Goal: Communication & Community: Participate in discussion

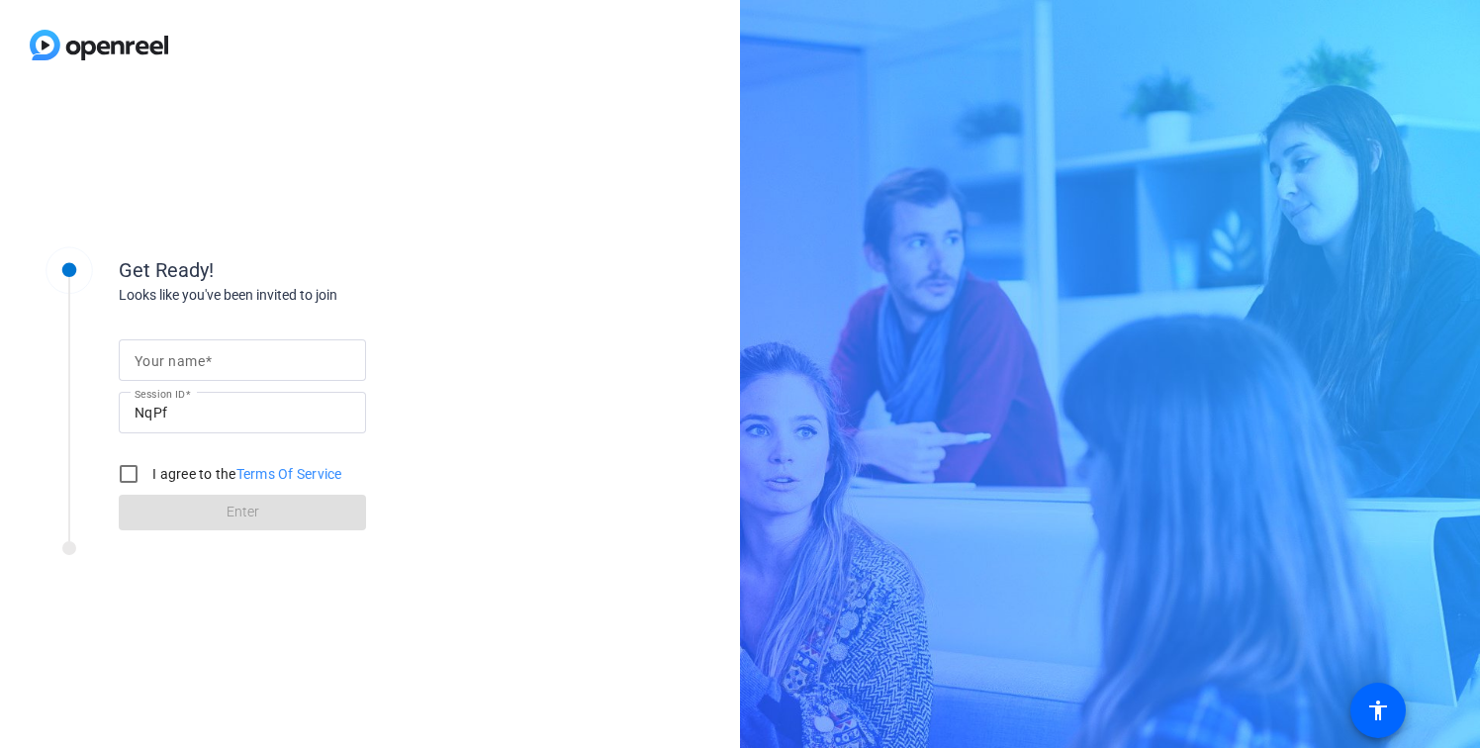
click at [166, 363] on mat-label "Your name" at bounding box center [170, 361] width 70 height 16
click at [166, 363] on input "Your name" at bounding box center [243, 360] width 216 height 24
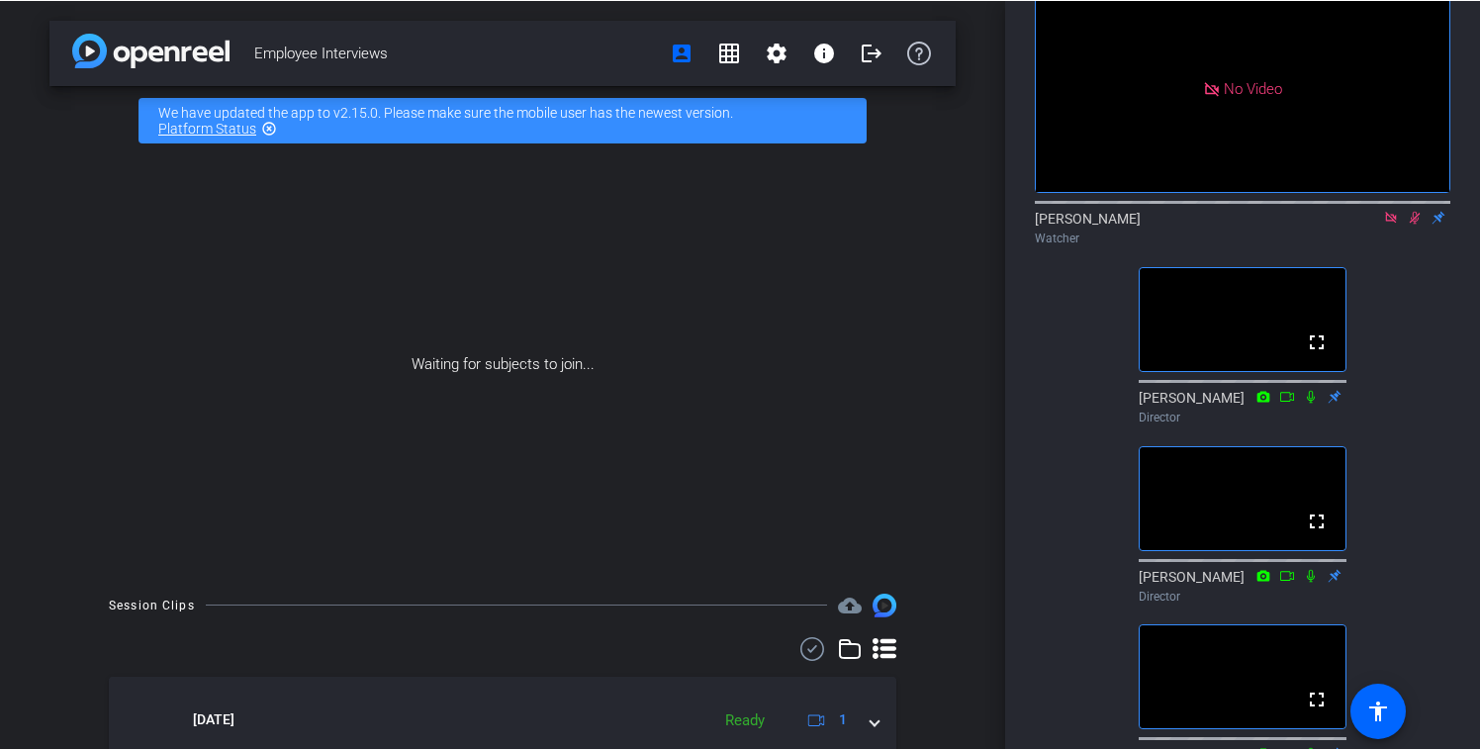
scroll to position [116, 0]
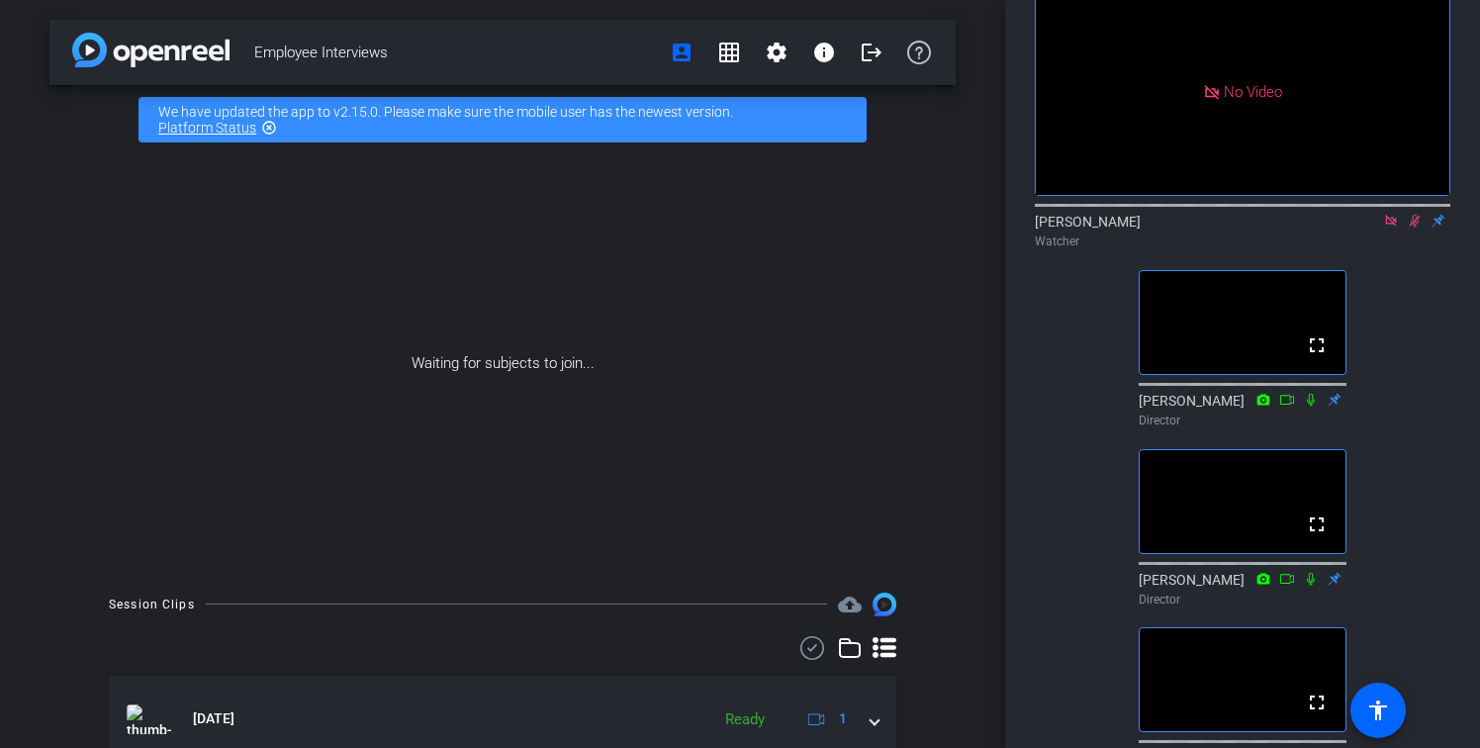
click at [1414, 228] on icon at bounding box center [1415, 221] width 16 height 14
click at [1391, 228] on icon at bounding box center [1391, 221] width 16 height 14
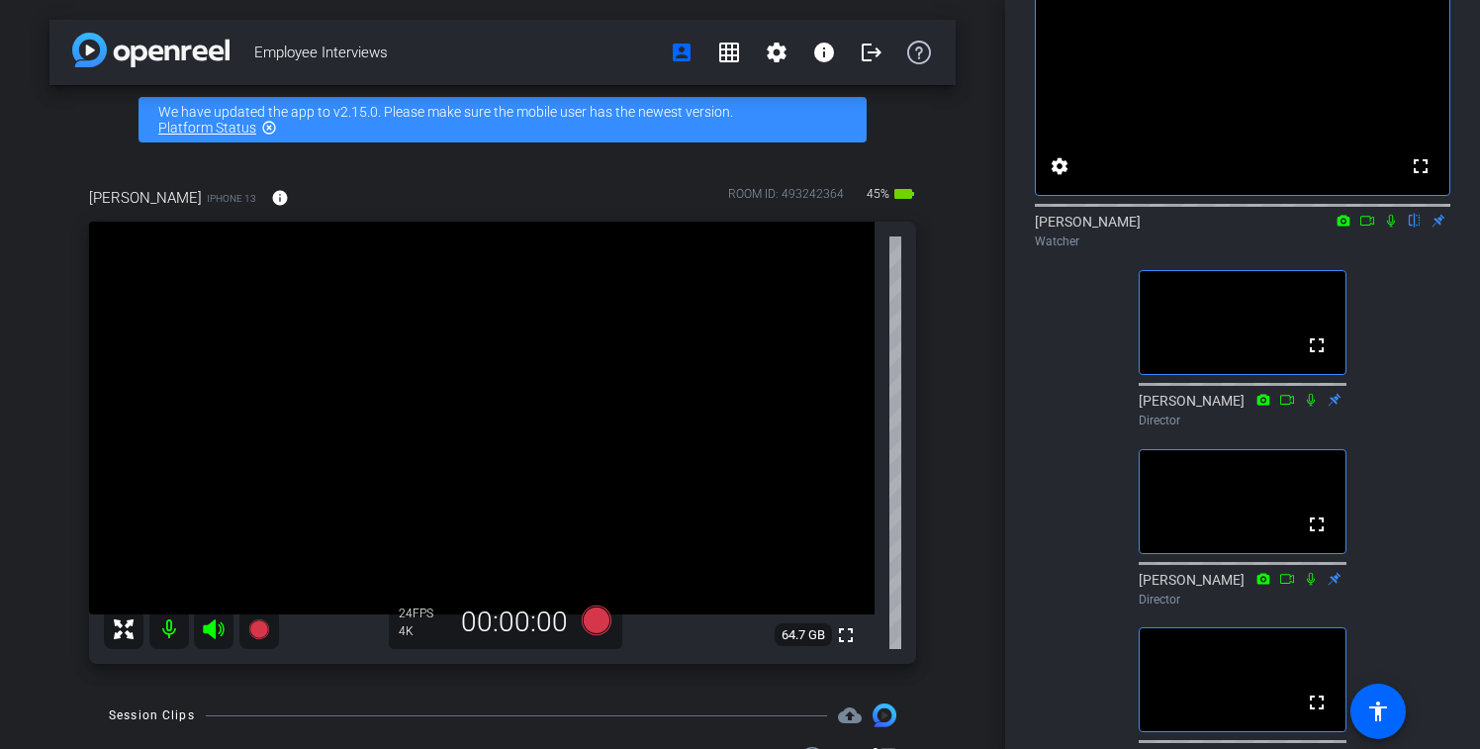
click at [1391, 229] on mat-icon at bounding box center [1391, 221] width 24 height 18
click at [1395, 228] on icon at bounding box center [1391, 221] width 16 height 14
click at [1394, 228] on icon at bounding box center [1391, 221] width 16 height 14
click at [1340, 228] on icon at bounding box center [1343, 221] width 16 height 14
click at [1366, 241] on div at bounding box center [740, 374] width 1480 height 749
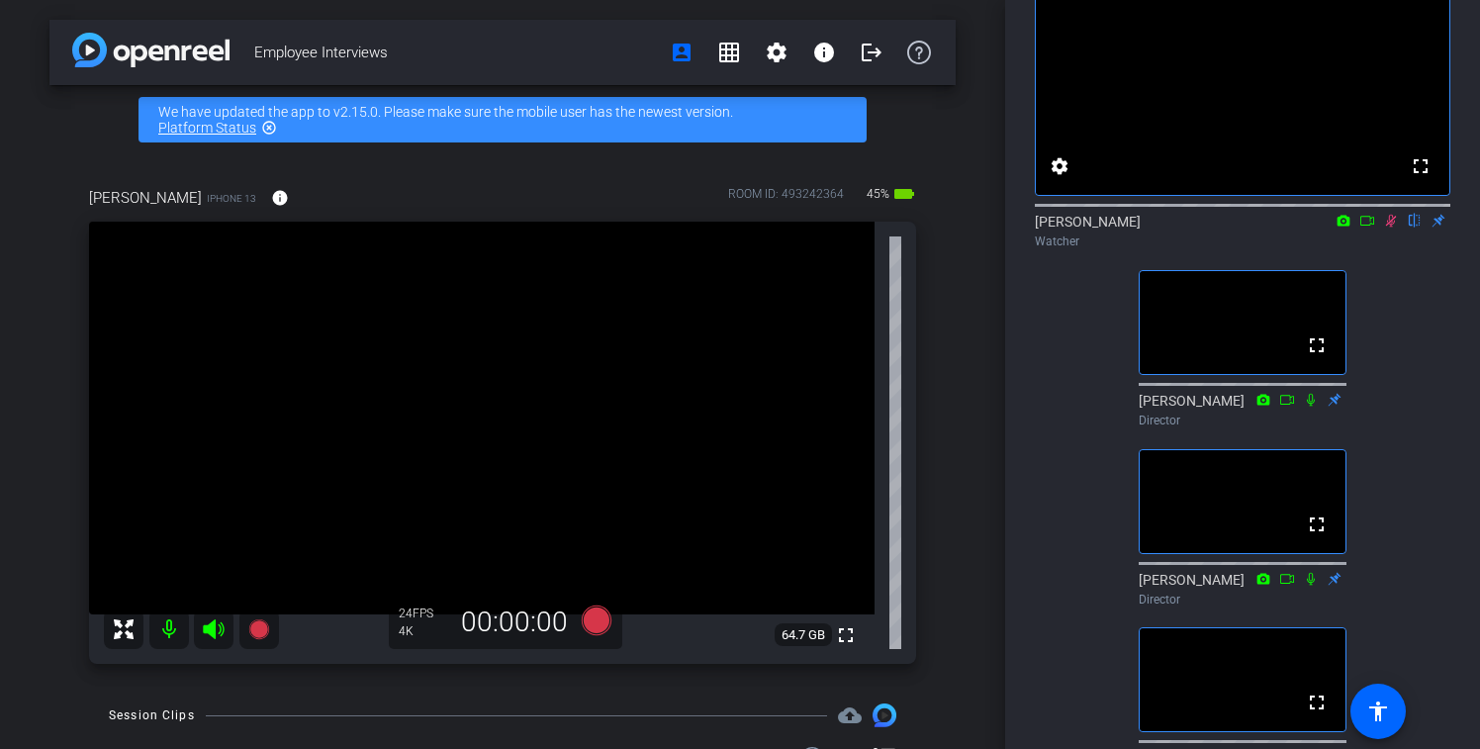
click at [1366, 228] on icon at bounding box center [1367, 221] width 16 height 14
click at [1414, 228] on icon at bounding box center [1415, 221] width 11 height 13
click at [1393, 228] on icon at bounding box center [1391, 221] width 16 height 14
click at [1391, 228] on icon at bounding box center [1391, 221] width 16 height 14
click at [1366, 228] on icon at bounding box center [1367, 221] width 16 height 14
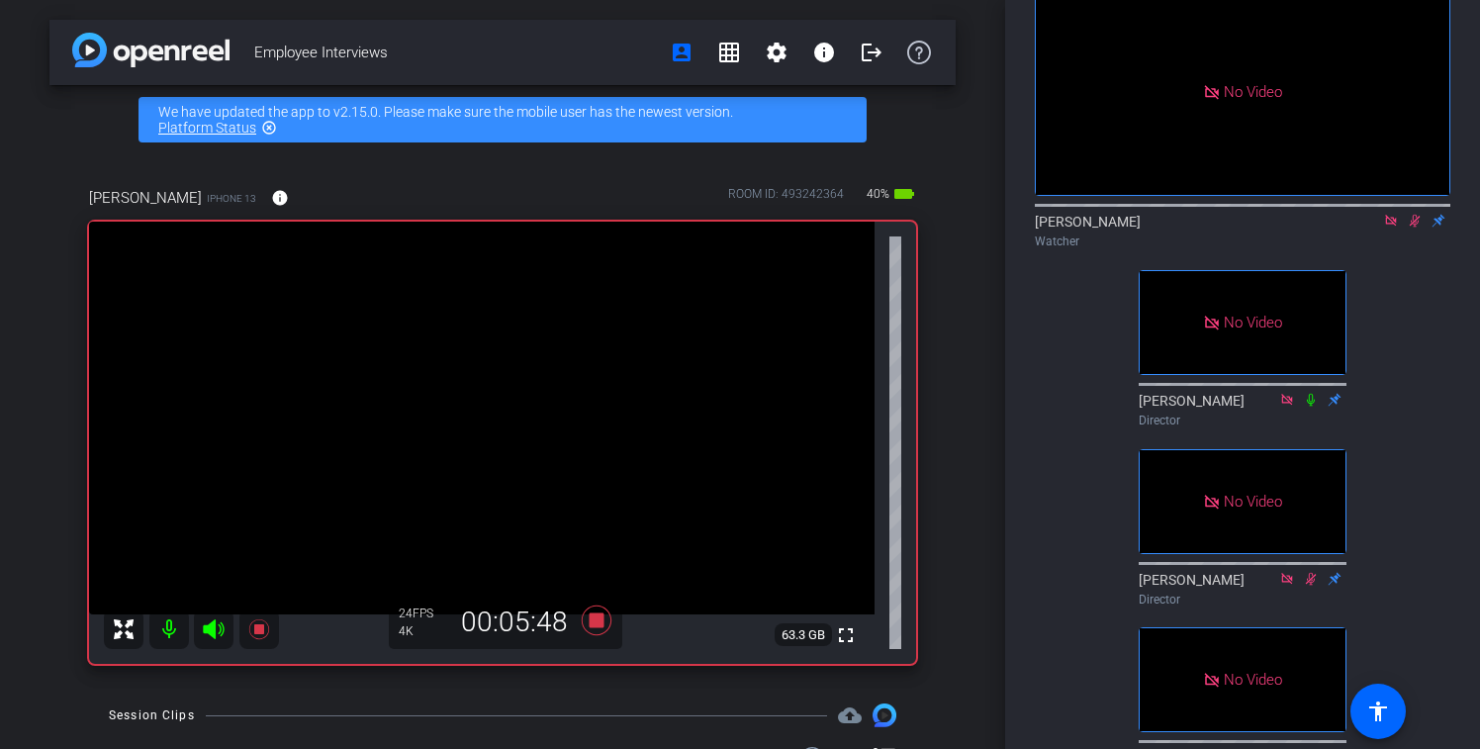
click at [1415, 228] on icon at bounding box center [1415, 221] width 11 height 13
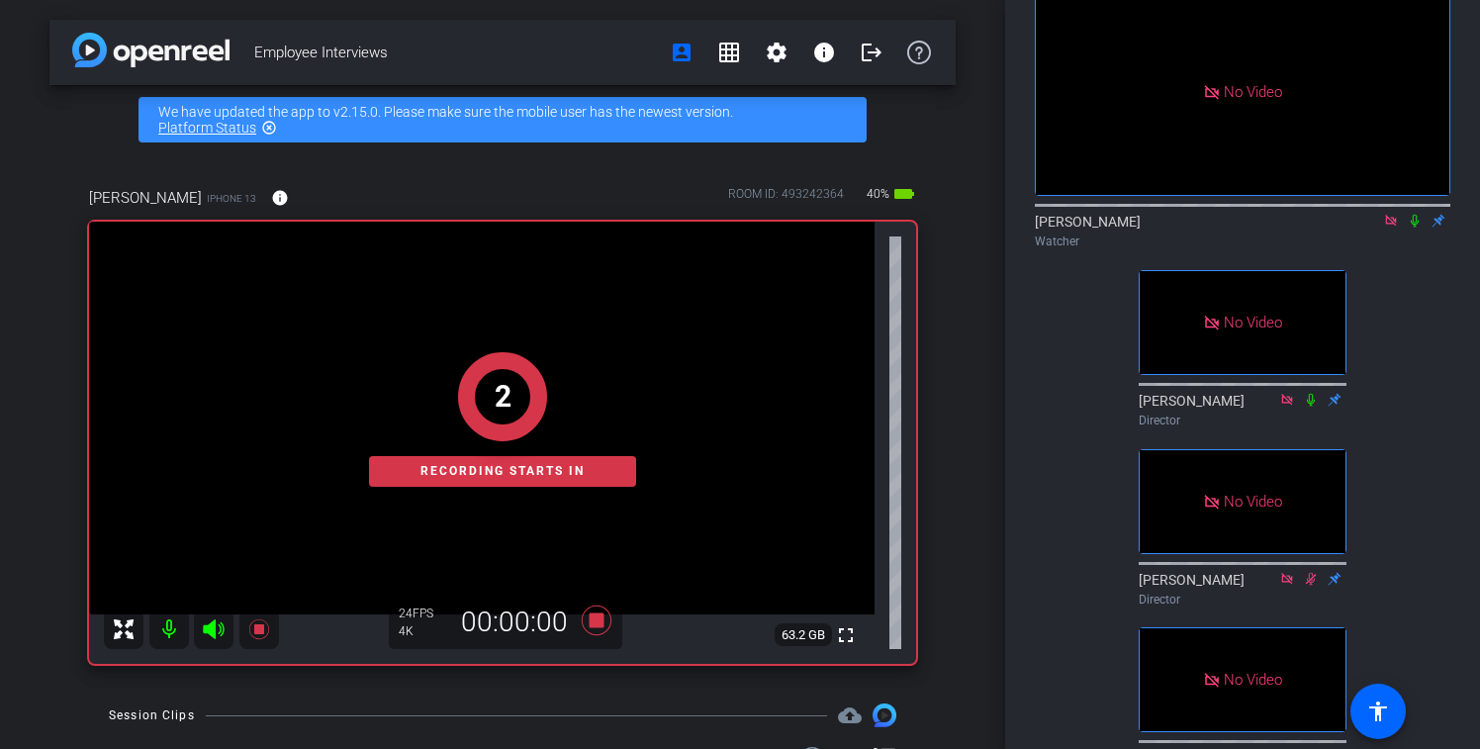
click at [1415, 228] on icon at bounding box center [1415, 221] width 16 height 14
click at [1415, 228] on icon at bounding box center [1415, 221] width 11 height 13
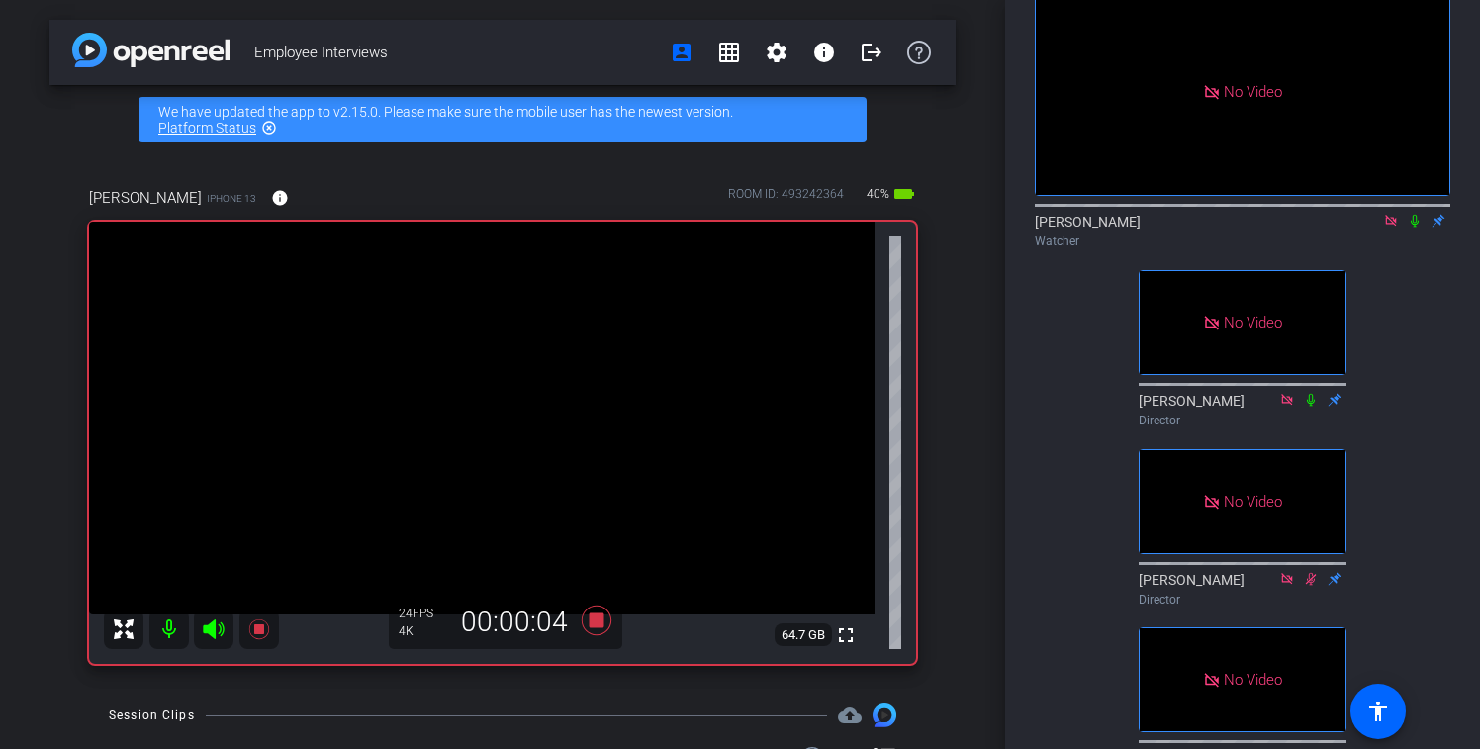
click at [1415, 228] on icon at bounding box center [1415, 221] width 16 height 14
click at [1411, 228] on icon at bounding box center [1415, 221] width 11 height 13
click at [1415, 228] on icon at bounding box center [1415, 221] width 16 height 14
click at [1410, 228] on icon at bounding box center [1415, 221] width 16 height 14
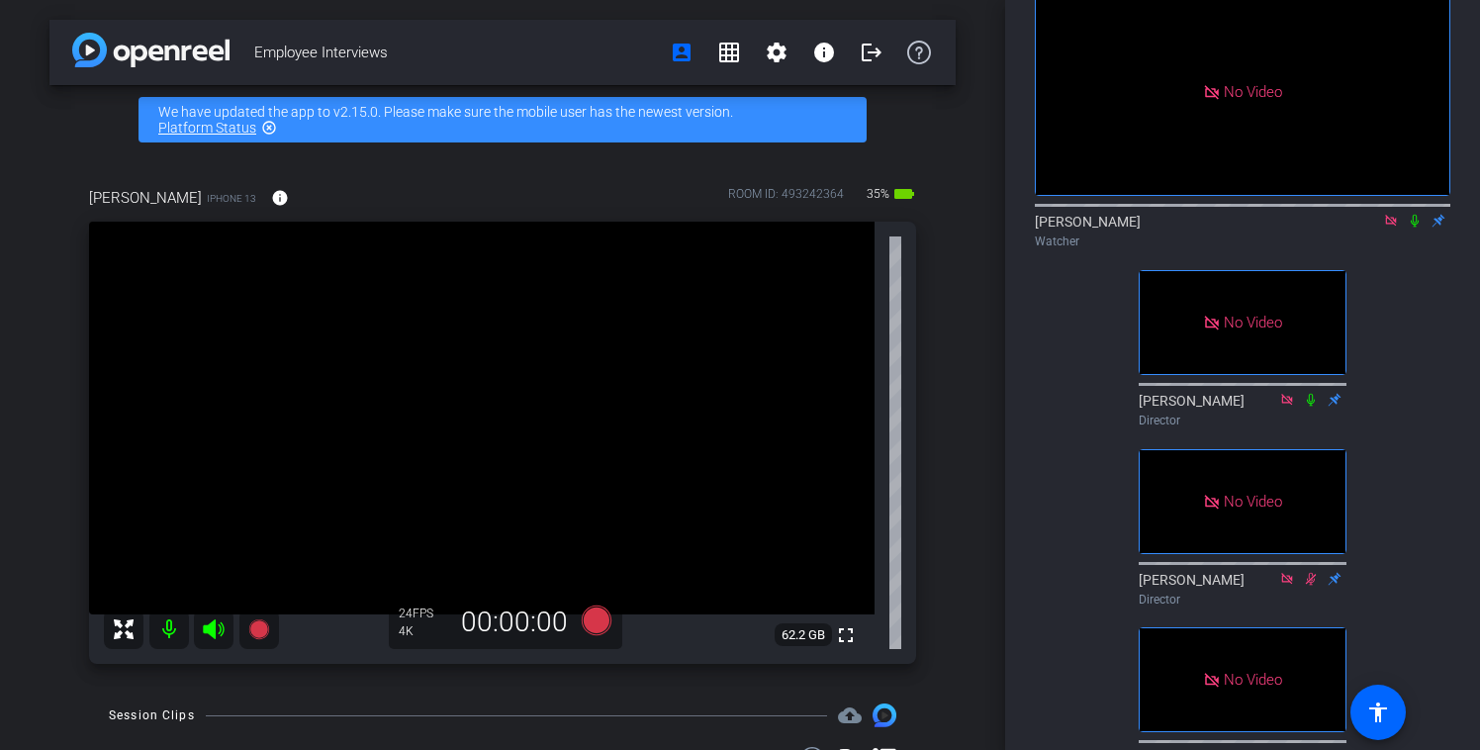
click at [1413, 228] on icon at bounding box center [1415, 221] width 8 height 13
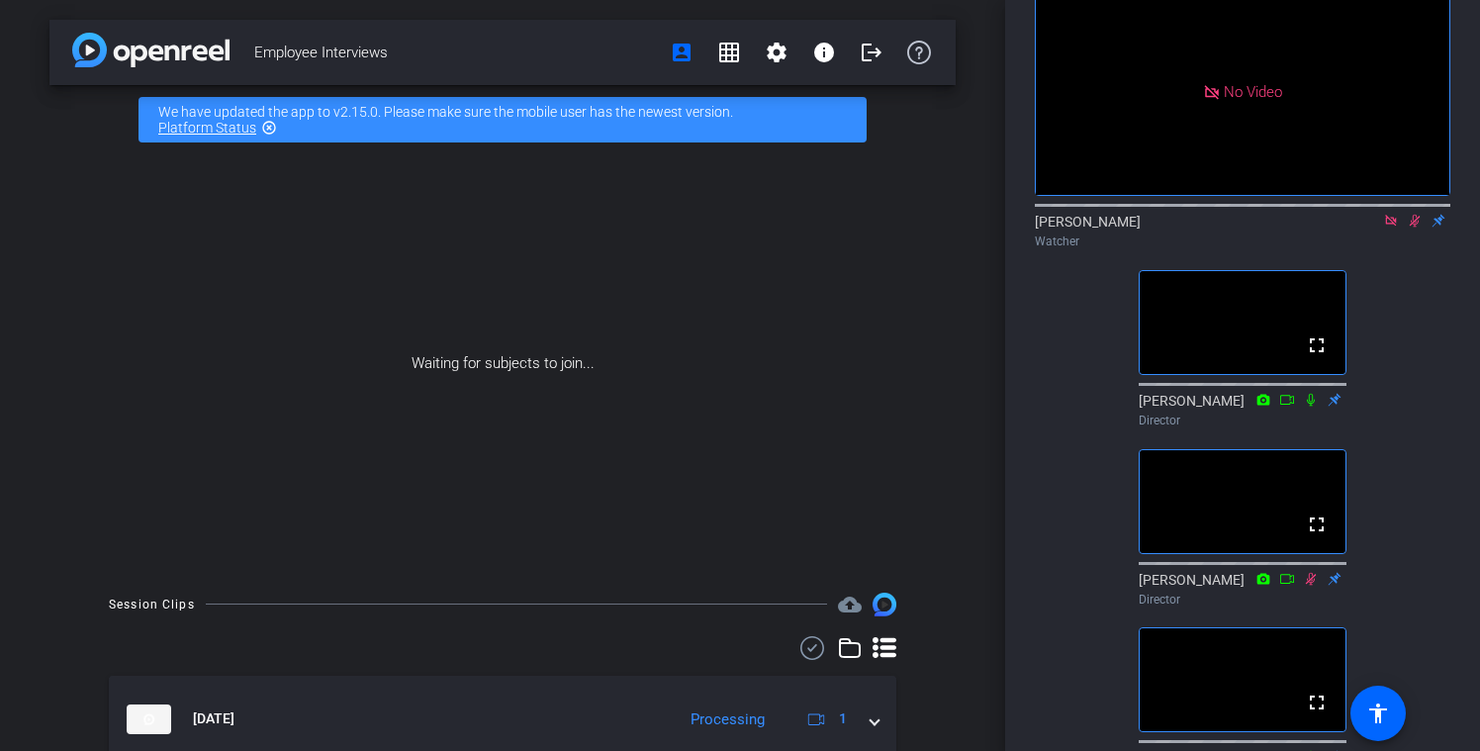
click at [1416, 228] on icon at bounding box center [1415, 221] width 11 height 13
click at [1414, 228] on icon at bounding box center [1415, 221] width 16 height 14
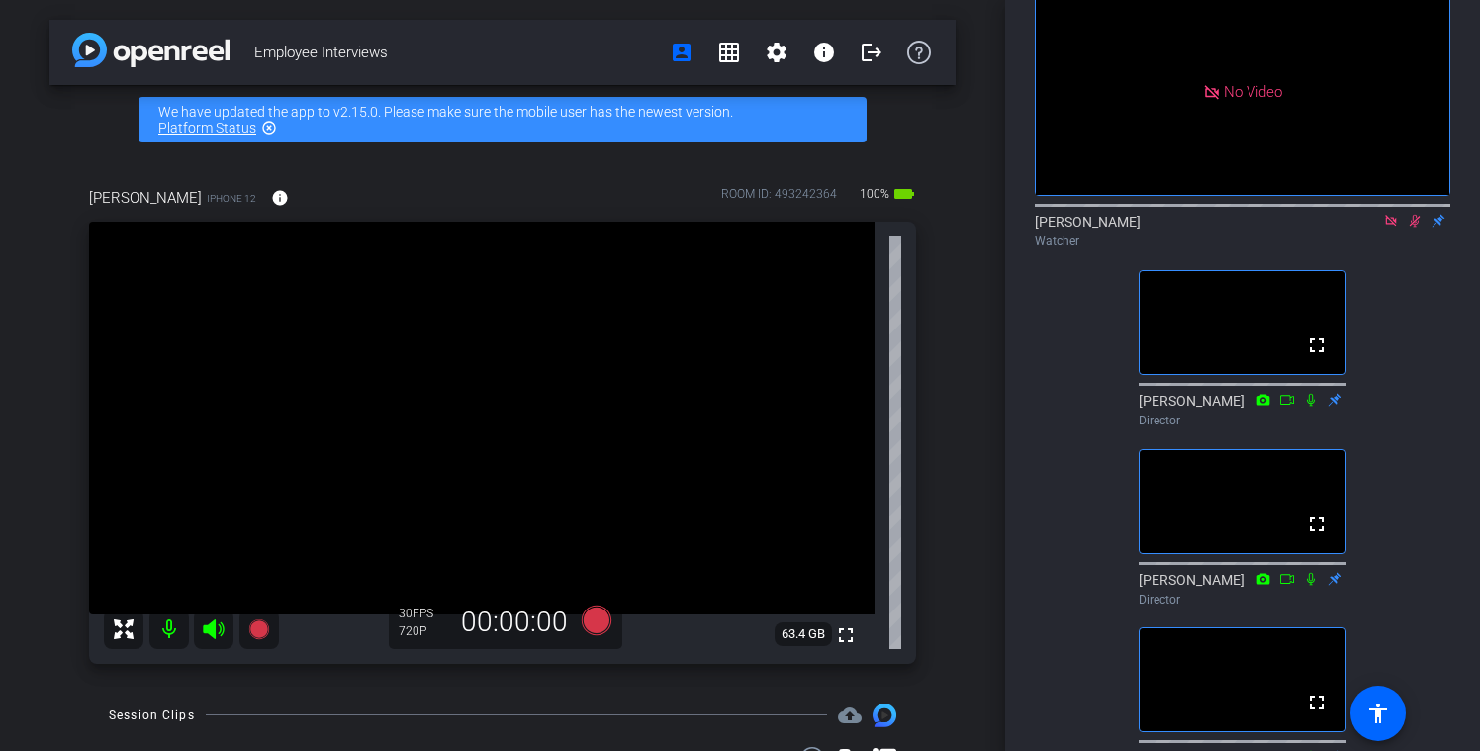
click at [1414, 228] on icon at bounding box center [1415, 221] width 16 height 14
click at [1388, 228] on icon at bounding box center [1391, 221] width 16 height 14
click at [1367, 228] on icon at bounding box center [1367, 221] width 16 height 14
click at [1413, 228] on icon at bounding box center [1415, 221] width 8 height 13
click at [1413, 228] on icon at bounding box center [1415, 221] width 11 height 13
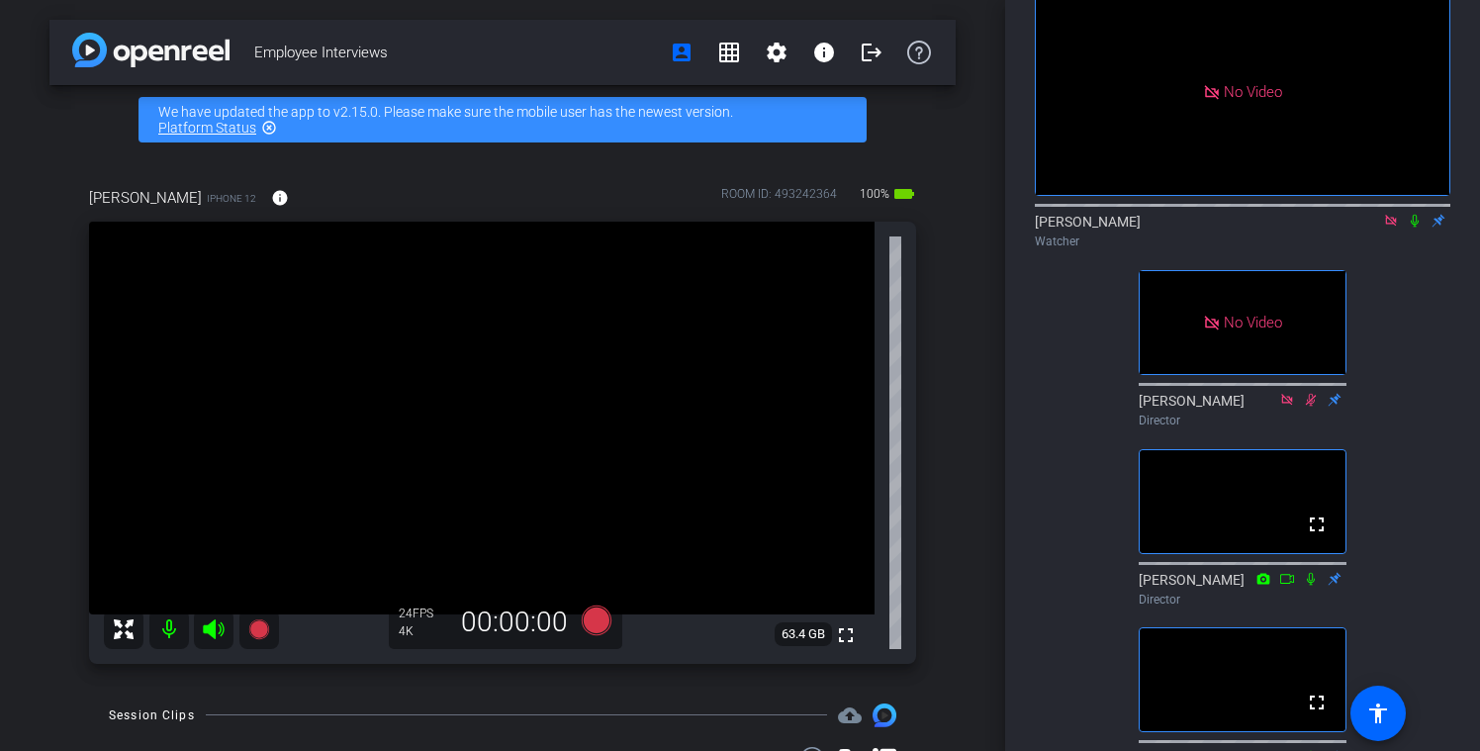
click at [1413, 228] on icon at bounding box center [1415, 221] width 8 height 13
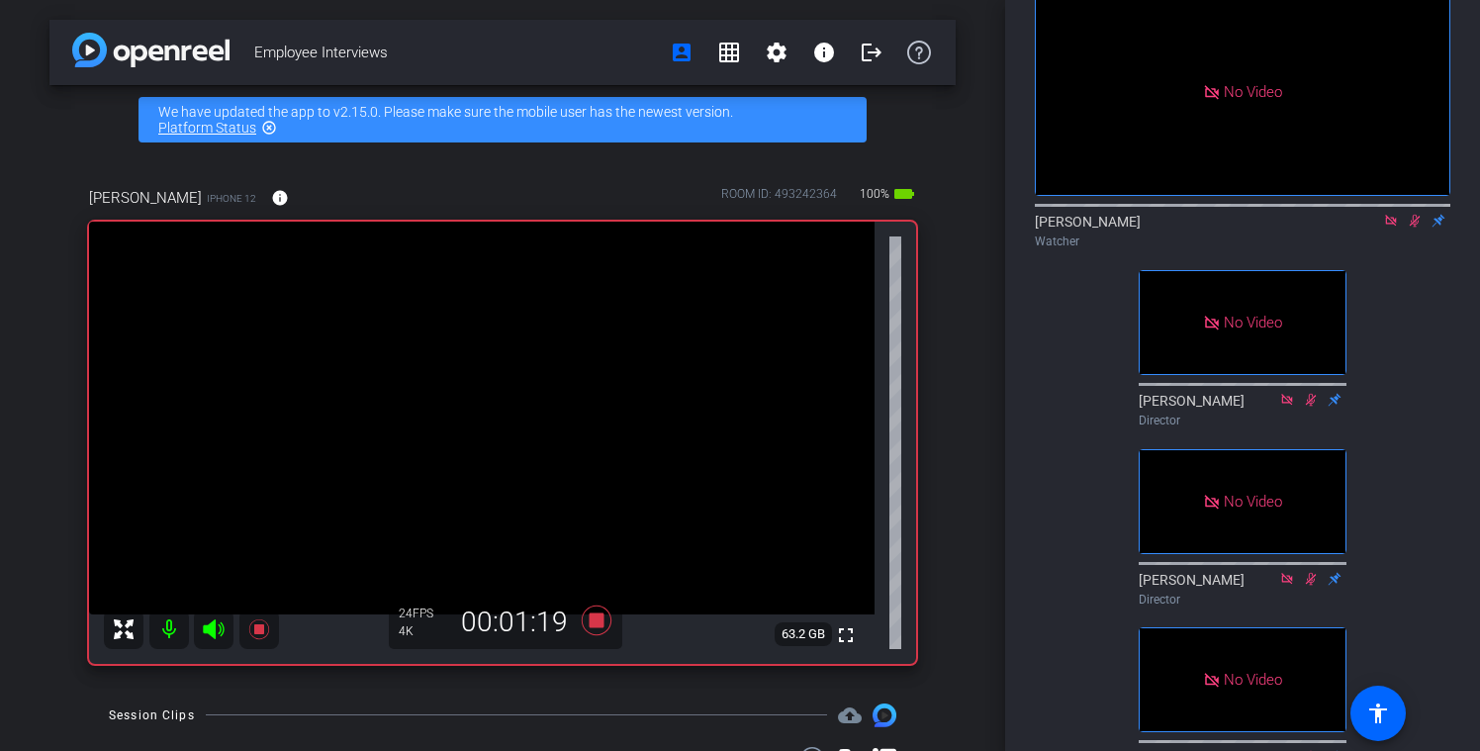
click at [1417, 228] on icon at bounding box center [1415, 221] width 11 height 13
click at [1413, 228] on icon at bounding box center [1415, 221] width 8 height 13
click at [1411, 228] on icon at bounding box center [1415, 221] width 16 height 14
click at [1415, 228] on icon at bounding box center [1415, 221] width 16 height 14
click at [1412, 228] on icon at bounding box center [1415, 221] width 11 height 13
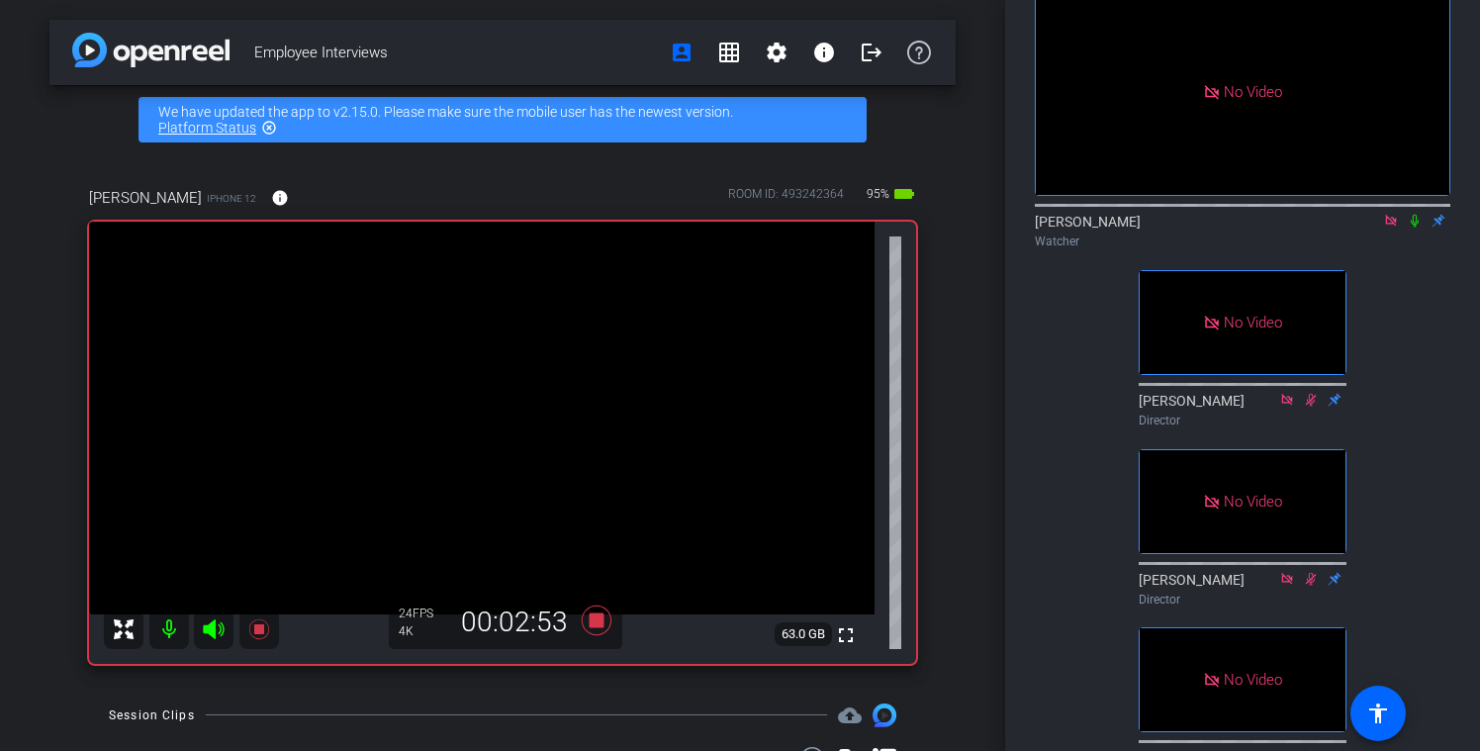
click at [1415, 228] on icon at bounding box center [1415, 221] width 16 height 14
click at [1416, 228] on icon at bounding box center [1415, 221] width 11 height 13
click at [1416, 228] on icon at bounding box center [1415, 221] width 8 height 13
click at [1413, 228] on icon at bounding box center [1415, 221] width 11 height 13
click at [1414, 228] on icon at bounding box center [1415, 221] width 16 height 14
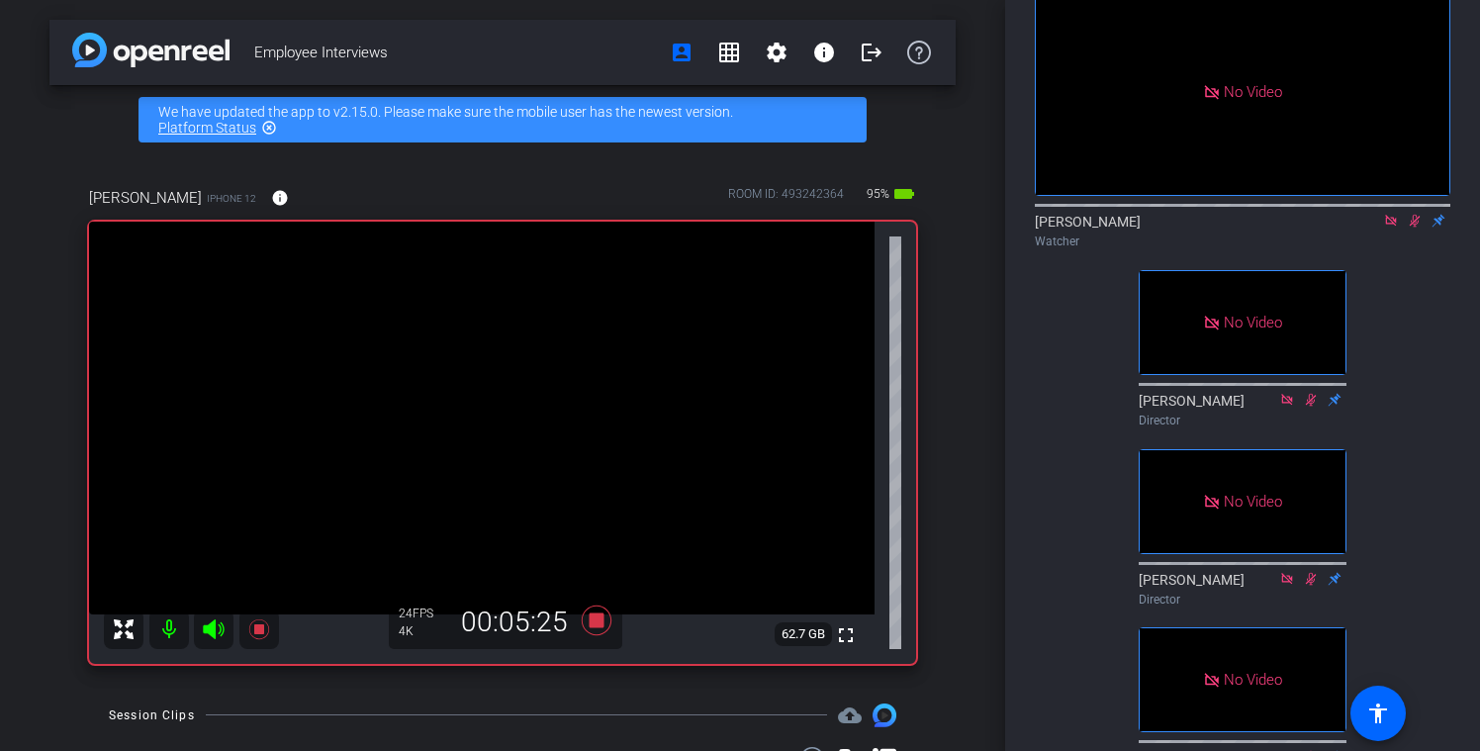
click at [1417, 228] on icon at bounding box center [1415, 221] width 16 height 14
click at [1415, 228] on icon at bounding box center [1415, 221] width 16 height 14
click at [1413, 228] on icon at bounding box center [1415, 221] width 11 height 13
click at [1412, 228] on icon at bounding box center [1415, 221] width 16 height 14
click at [1411, 228] on icon at bounding box center [1415, 221] width 11 height 13
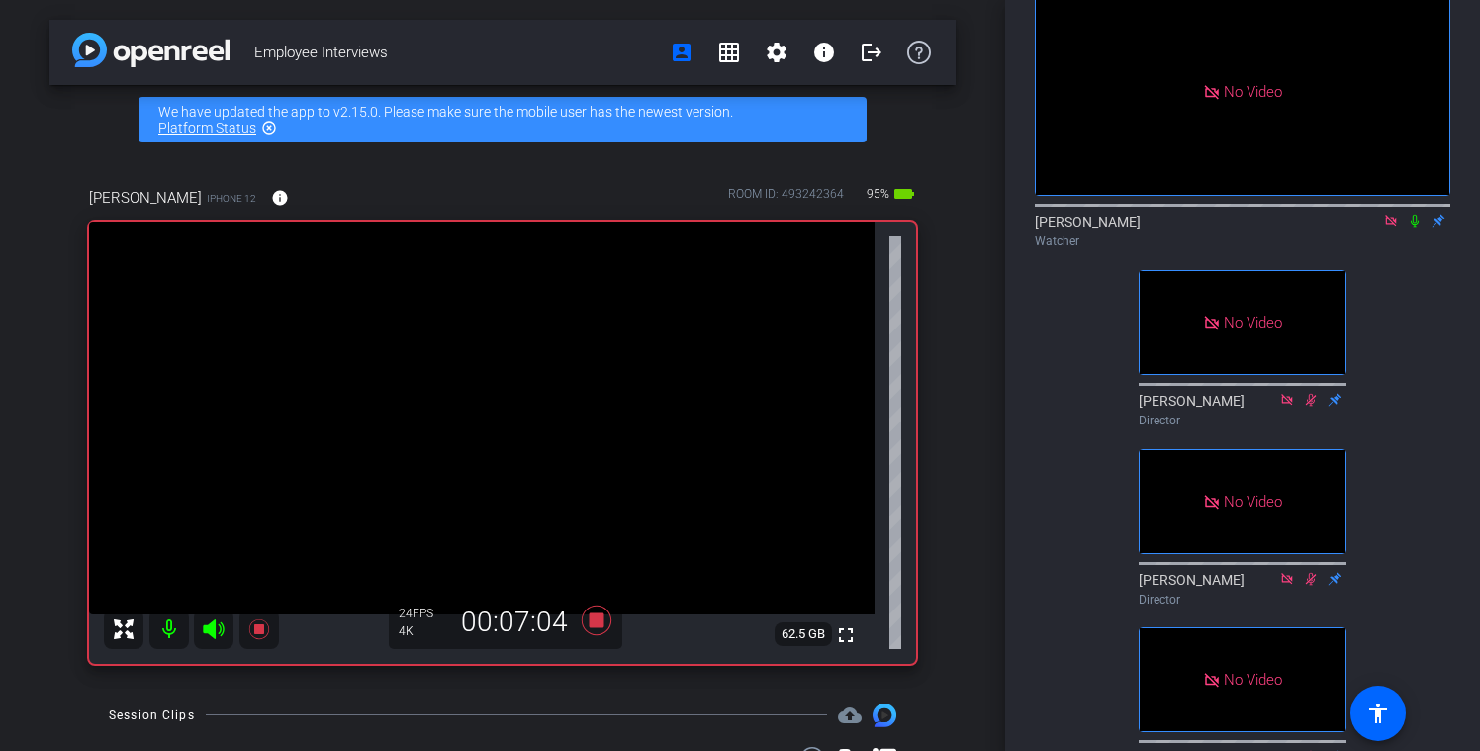
click at [1412, 228] on icon at bounding box center [1415, 221] width 16 height 14
click at [1420, 228] on icon at bounding box center [1415, 221] width 16 height 14
click at [1417, 228] on icon at bounding box center [1415, 221] width 8 height 13
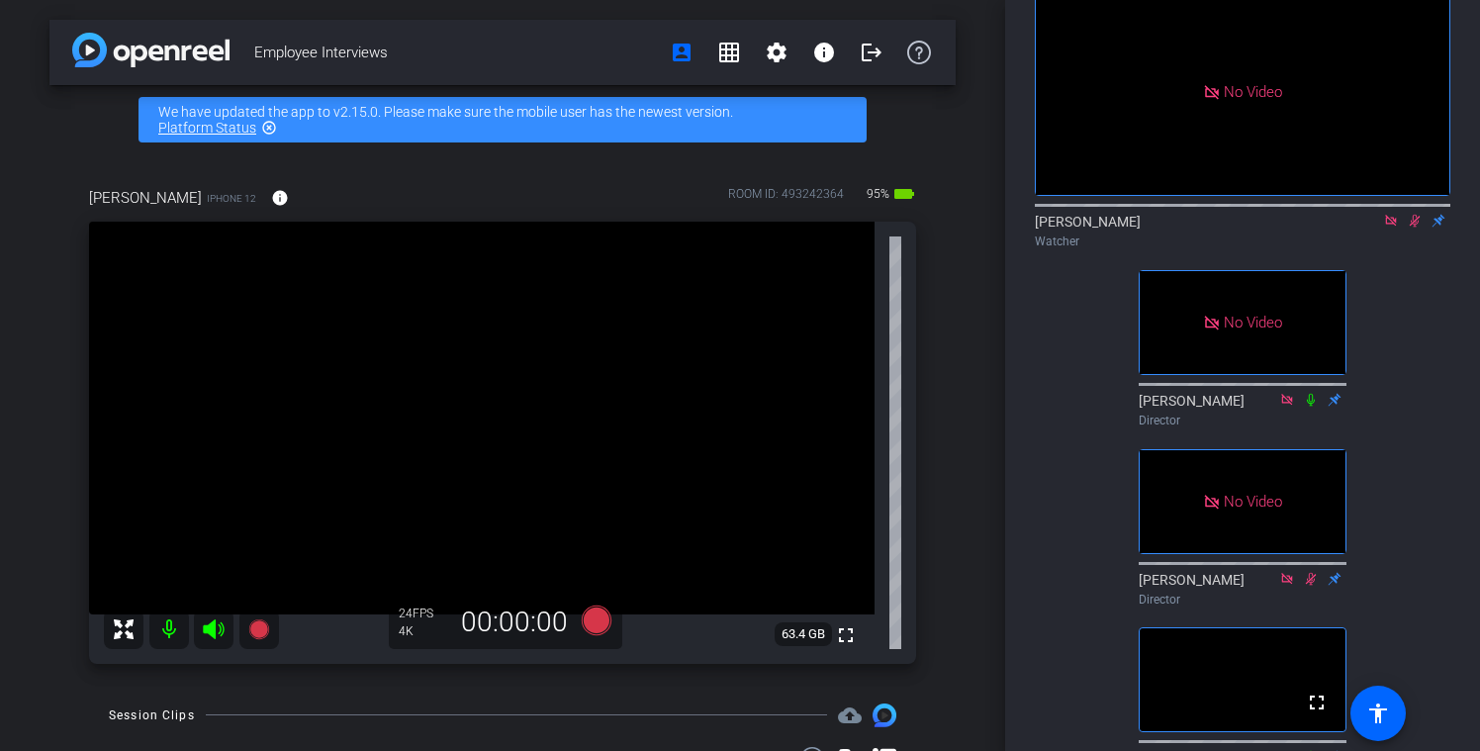
click at [1415, 228] on icon at bounding box center [1415, 221] width 16 height 14
click at [1387, 228] on icon at bounding box center [1391, 221] width 16 height 14
click at [1390, 228] on icon at bounding box center [1391, 221] width 16 height 14
click at [1364, 228] on icon at bounding box center [1367, 221] width 16 height 14
click at [1417, 228] on icon at bounding box center [1415, 221] width 16 height 14
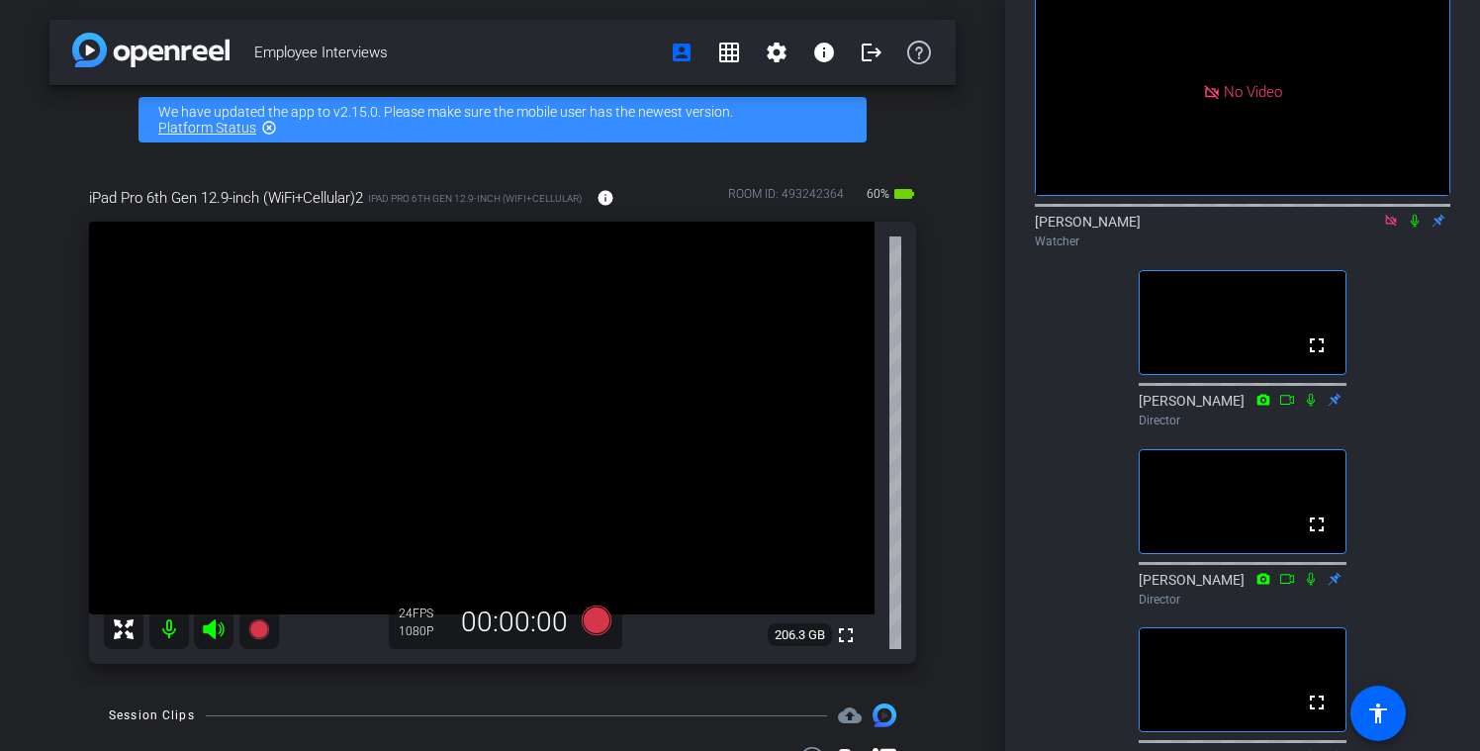
click at [1388, 228] on icon at bounding box center [1391, 221] width 16 height 14
click at [1371, 226] on icon at bounding box center [1367, 221] width 14 height 10
click at [1416, 228] on icon at bounding box center [1415, 221] width 16 height 14
click at [1390, 226] on icon at bounding box center [1390, 220] width 11 height 11
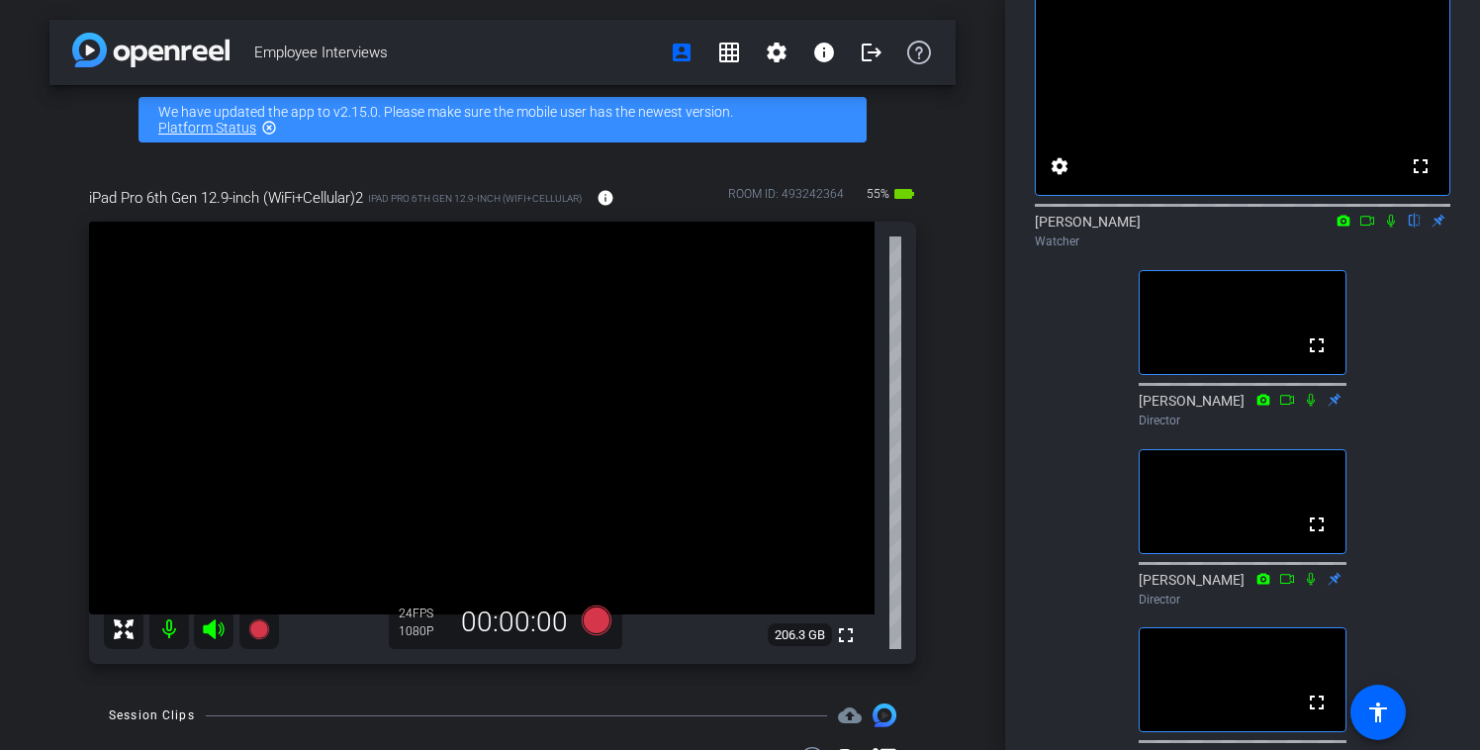
click at [1389, 228] on icon at bounding box center [1391, 221] width 16 height 14
click at [1371, 228] on icon at bounding box center [1367, 221] width 16 height 14
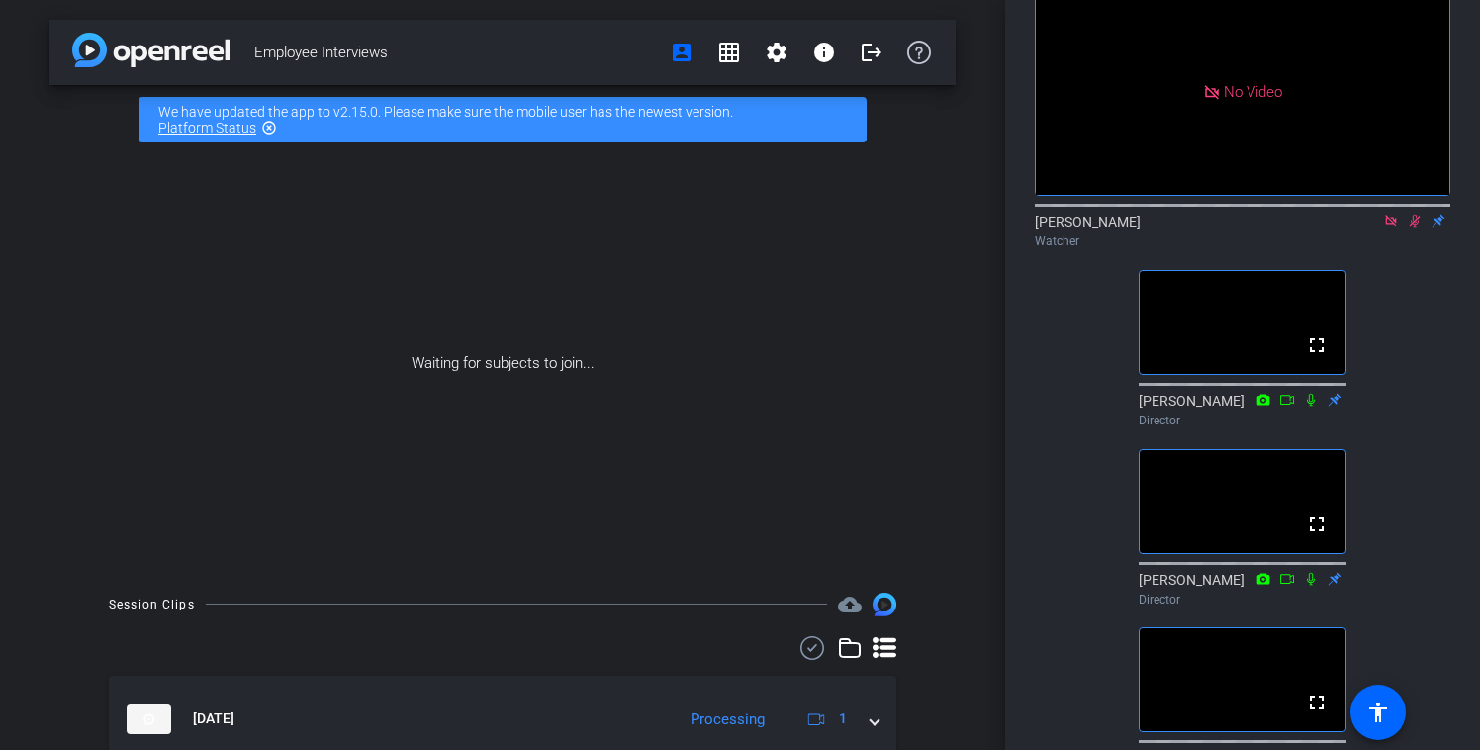
click at [1418, 228] on icon at bounding box center [1415, 221] width 16 height 14
click at [1415, 228] on icon at bounding box center [1415, 221] width 16 height 14
